Goal: Information Seeking & Learning: Find specific fact

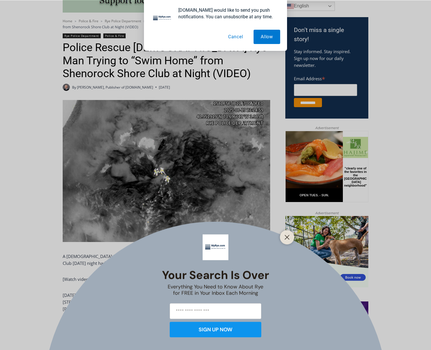
scroll to position [172, 0]
click at [288, 237] on line "Close" at bounding box center [287, 237] width 4 height 4
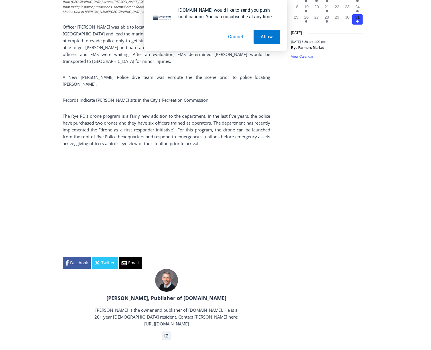
scroll to position [715, 0]
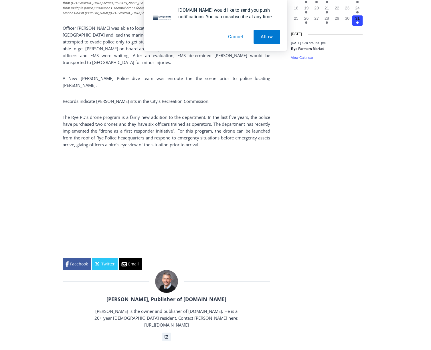
click at [238, 36] on button "Cancel" at bounding box center [235, 37] width 29 height 14
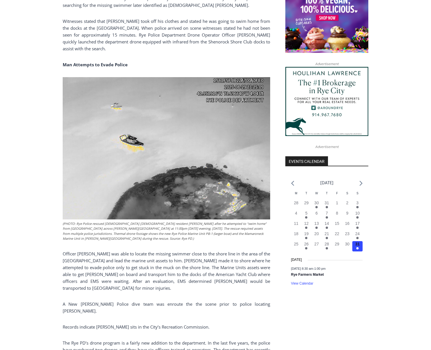
scroll to position [544, 0]
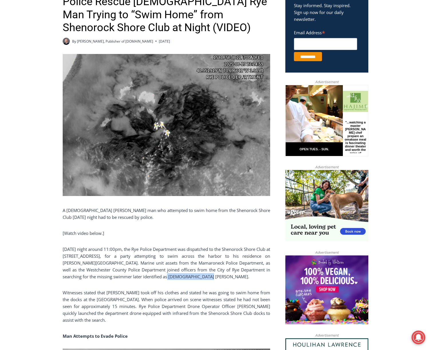
drag, startPoint x: 140, startPoint y: 276, endPoint x: 189, endPoint y: 276, distance: 48.9
click at [189, 276] on p "[DATE] night around 11:00pm, the Rye Police Department was dispatched to the Sh…" at bounding box center [166, 263] width 207 height 34
copy p "Kenneth Niejadlik."
